Goal: Information Seeking & Learning: Check status

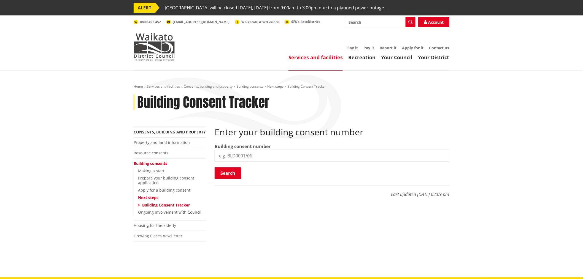
drag, startPoint x: 0, startPoint y: 0, endPoint x: 249, endPoint y: 167, distance: 299.6
click at [309, 155] on input "search" at bounding box center [331, 155] width 235 height 12
paste input "BLD0206/26"
type input "BLD0206/26"
click at [236, 177] on button "Search" at bounding box center [227, 173] width 26 height 12
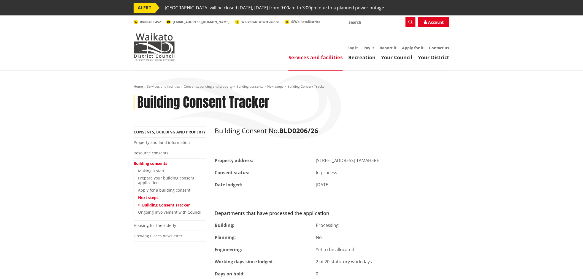
click at [330, 186] on div "[DATE]" at bounding box center [383, 184] width 142 height 7
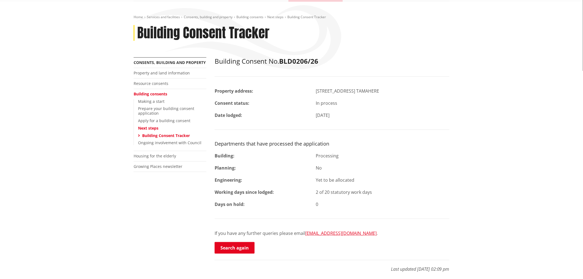
scroll to position [92, 0]
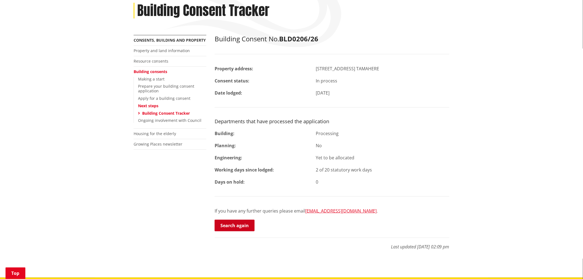
click at [232, 229] on link "Search again" at bounding box center [234, 225] width 40 height 12
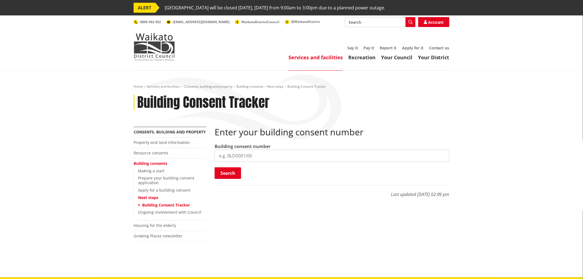
click at [259, 147] on label "Building consent number" at bounding box center [242, 146] width 56 height 7
click at [259, 153] on input "search" at bounding box center [331, 155] width 235 height 12
paste input "BLD0172/26"
type input "BLD0172/26"
click at [229, 172] on button "Search" at bounding box center [227, 173] width 26 height 12
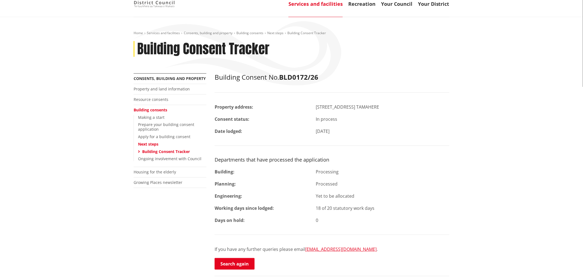
scroll to position [61, 0]
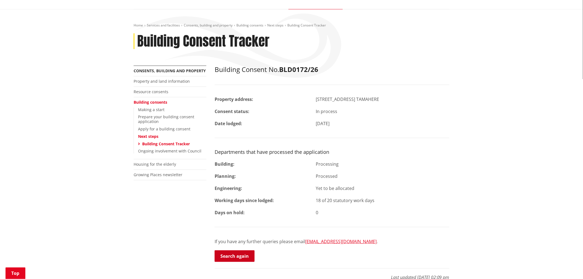
click at [232, 260] on link "Search again" at bounding box center [234, 256] width 40 height 12
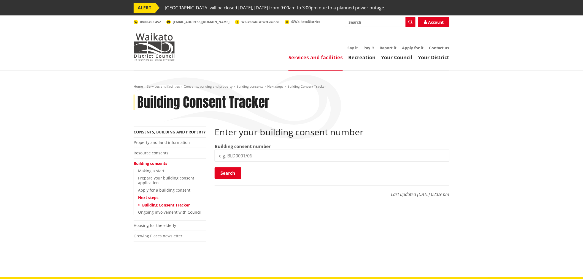
click at [263, 153] on input "search" at bounding box center [331, 155] width 235 height 12
paste input "BLD0260/26"
type input "BLD0260/26"
click at [241, 171] on div "Search Searching..." at bounding box center [331, 173] width 235 height 12
click at [231, 174] on button "Search" at bounding box center [227, 173] width 26 height 12
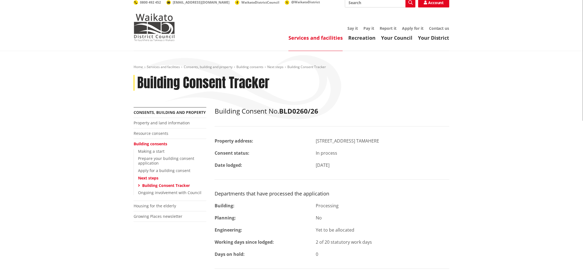
scroll to position [31, 0]
